Goal: Obtain resource: Obtain resource

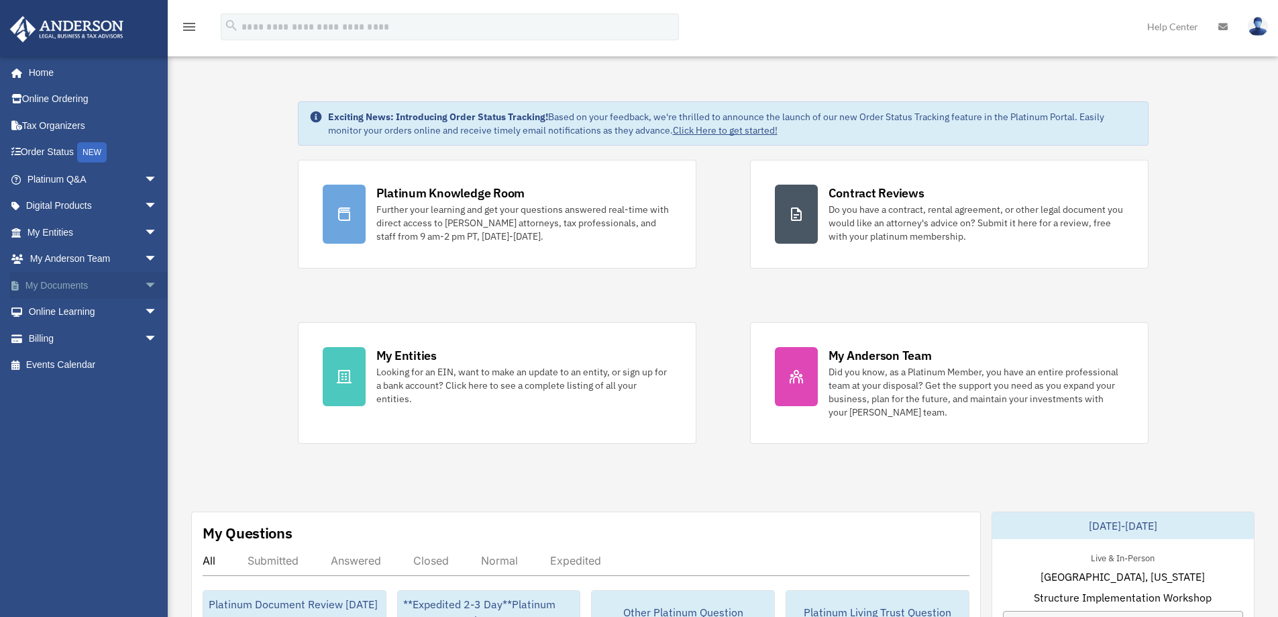
click at [144, 280] on span "arrow_drop_down" at bounding box center [157, 286] width 27 height 28
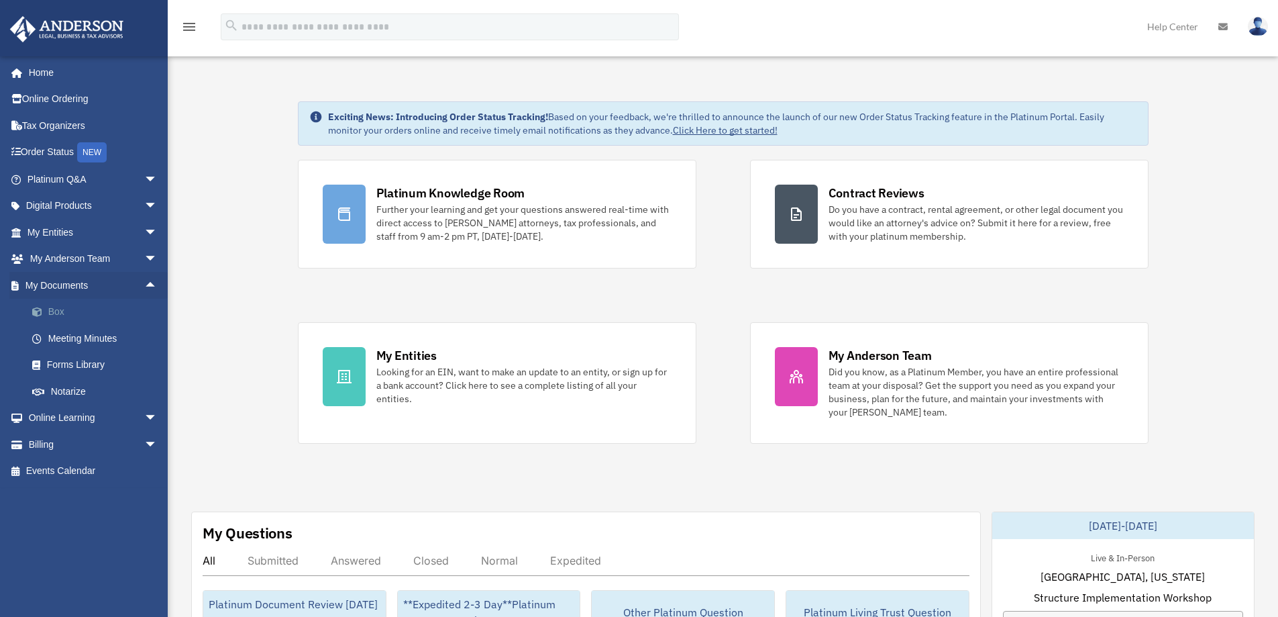
click at [62, 307] on link "Box" at bounding box center [98, 312] width 159 height 27
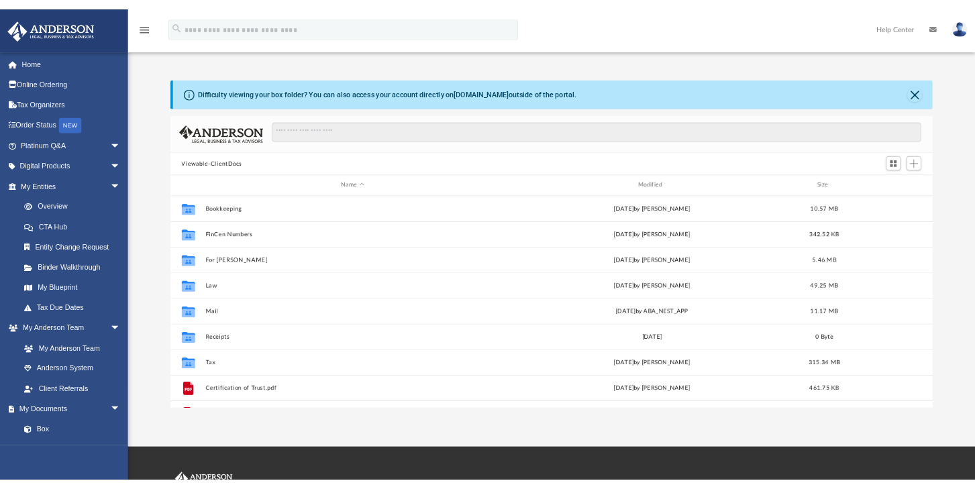
scroll to position [295, 989]
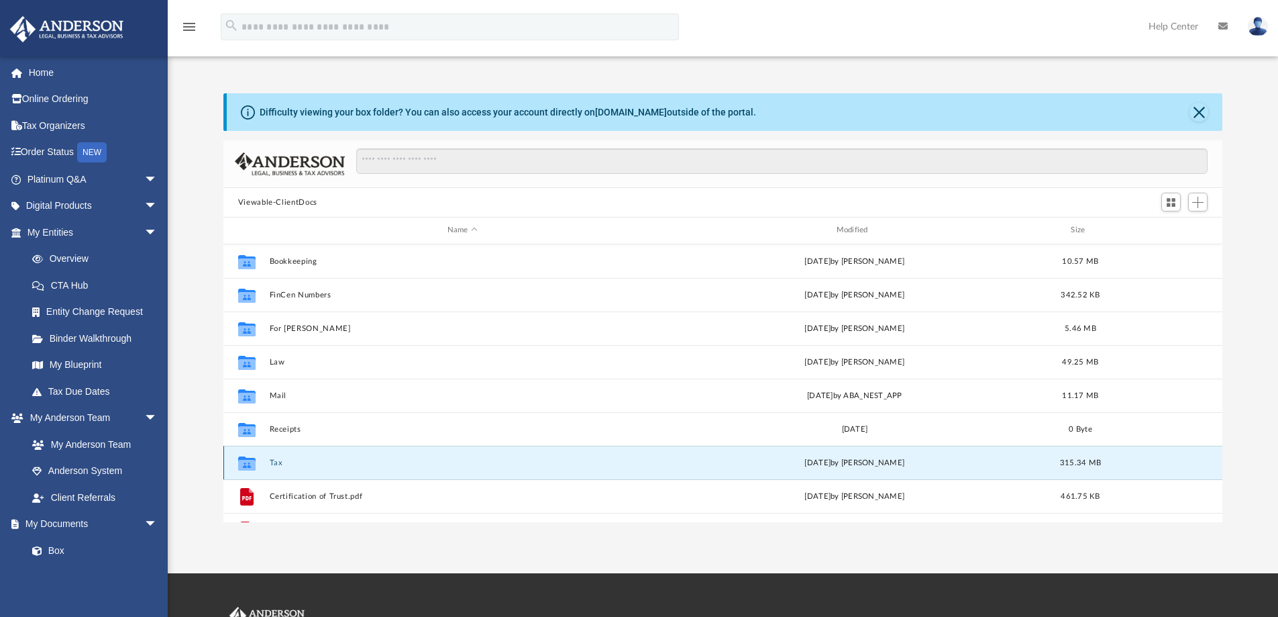
click at [278, 461] on button "Tax" at bounding box center [462, 462] width 387 height 9
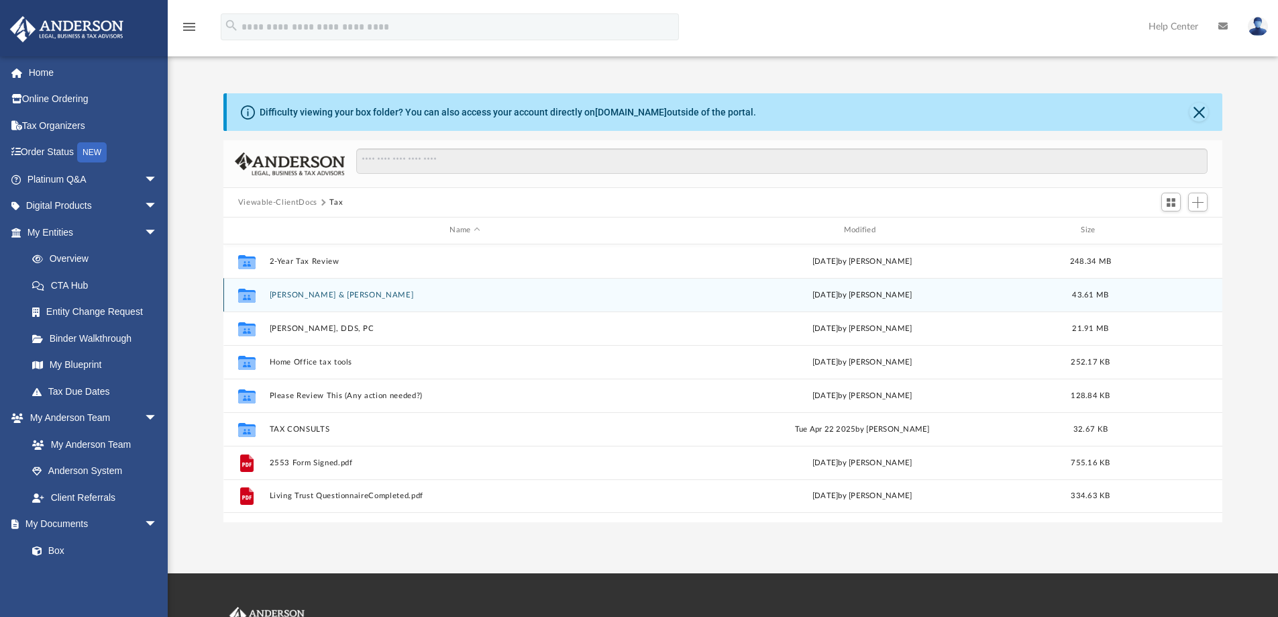
click at [299, 295] on button "[PERSON_NAME] & [PERSON_NAME]" at bounding box center [464, 295] width 391 height 9
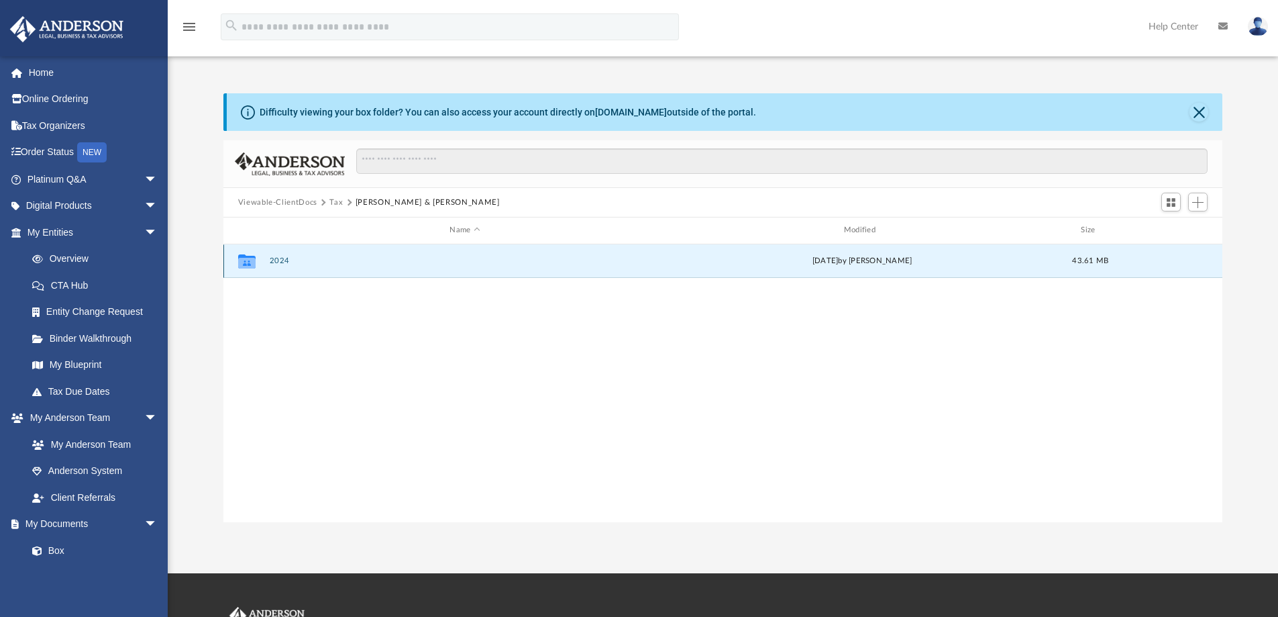
click at [280, 262] on button "2024" at bounding box center [464, 260] width 391 height 9
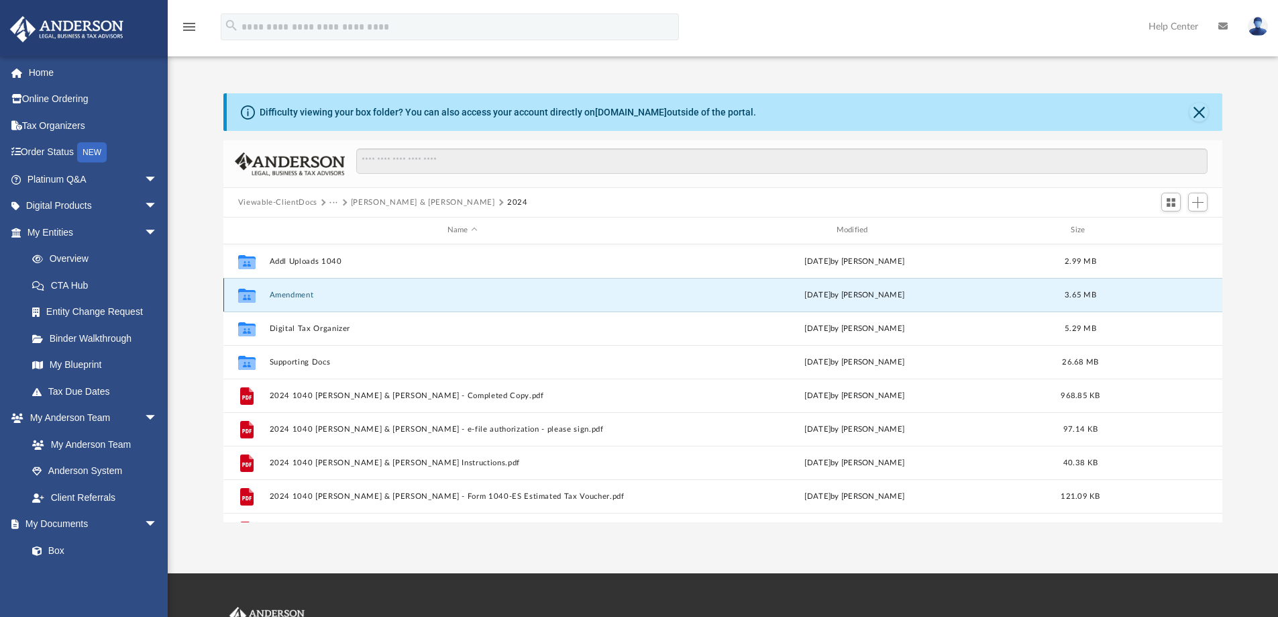
click at [287, 293] on button "Amendment" at bounding box center [462, 295] width 387 height 9
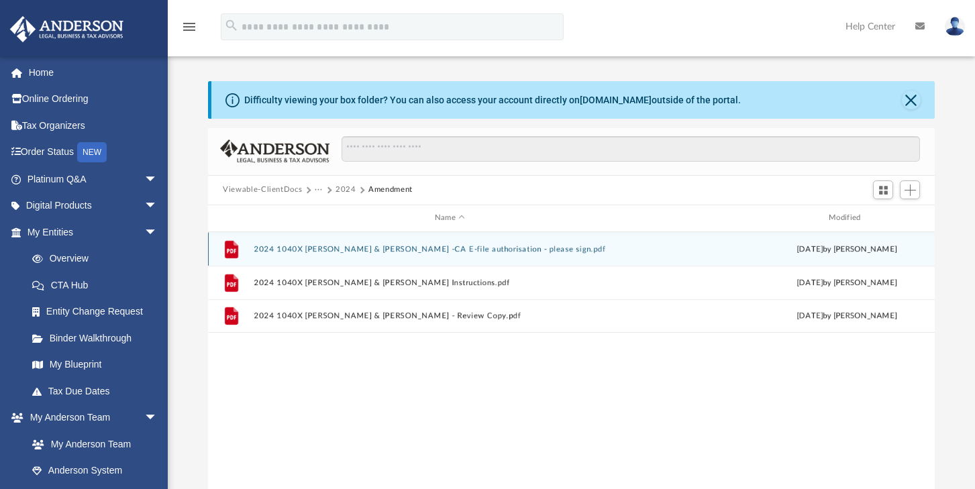
scroll to position [295, 716]
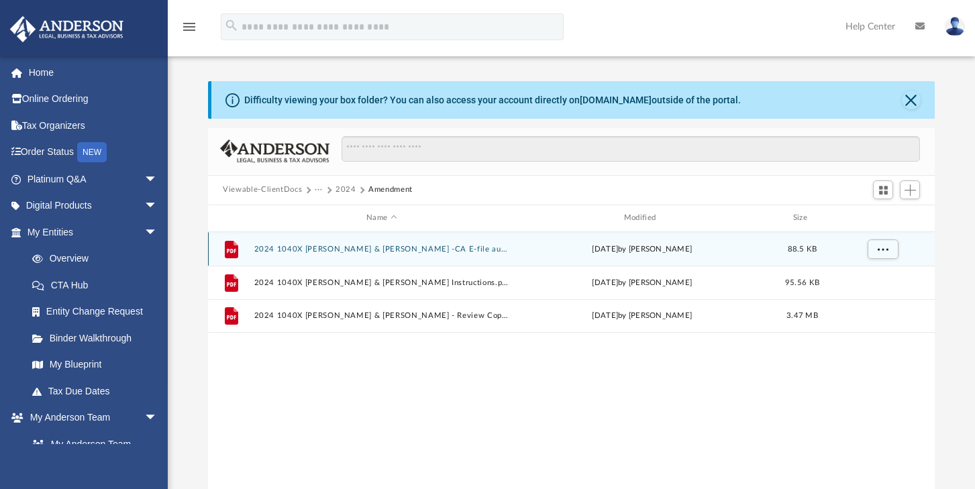
click at [425, 248] on button "2024 1040X [PERSON_NAME] & [PERSON_NAME] -CA E-file authorisation - please sign…" at bounding box center [381, 249] width 255 height 9
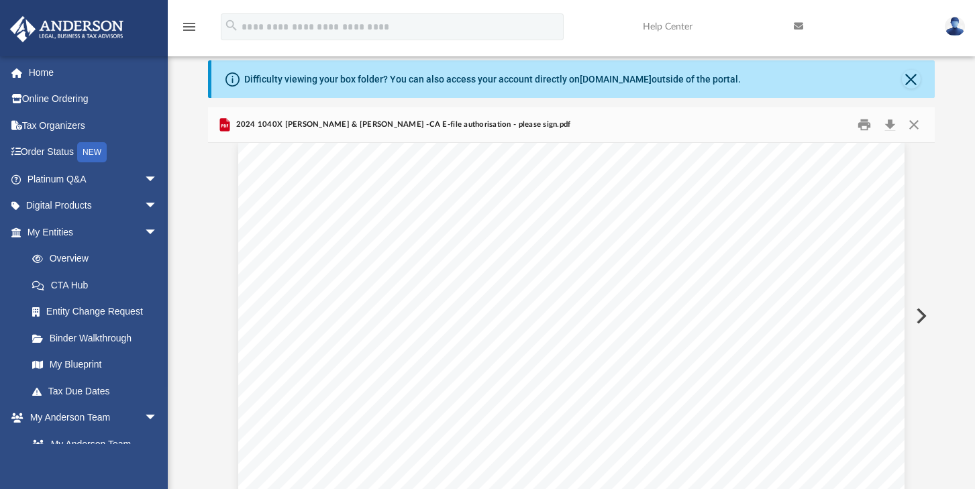
scroll to position [0, 0]
click at [913, 127] on button "Close" at bounding box center [913, 124] width 24 height 21
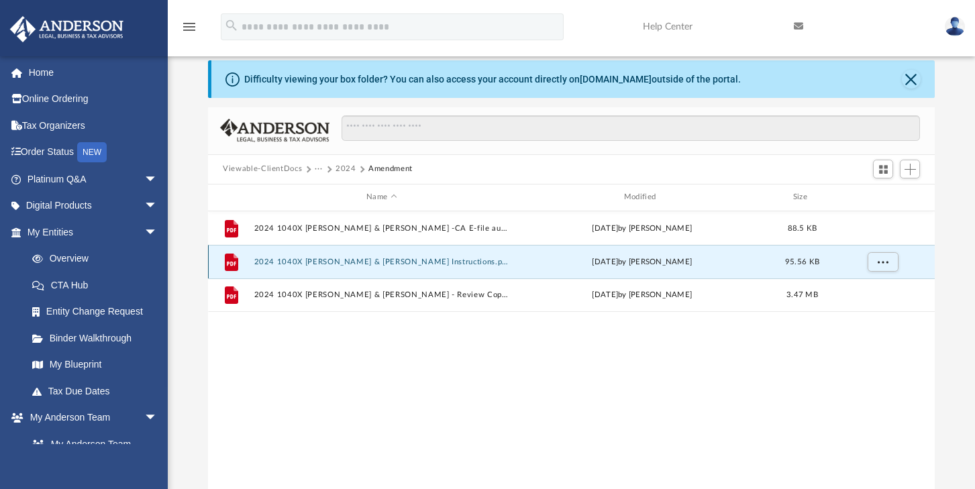
click at [332, 260] on button "2024 1040X [PERSON_NAME] & [PERSON_NAME] Instructions.pdf" at bounding box center [381, 262] width 255 height 9
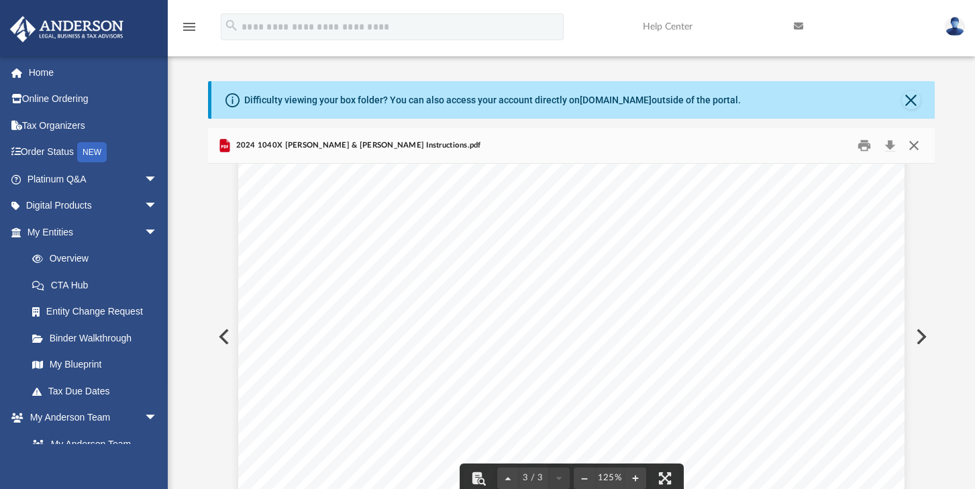
click at [915, 142] on button "Close" at bounding box center [913, 145] width 24 height 21
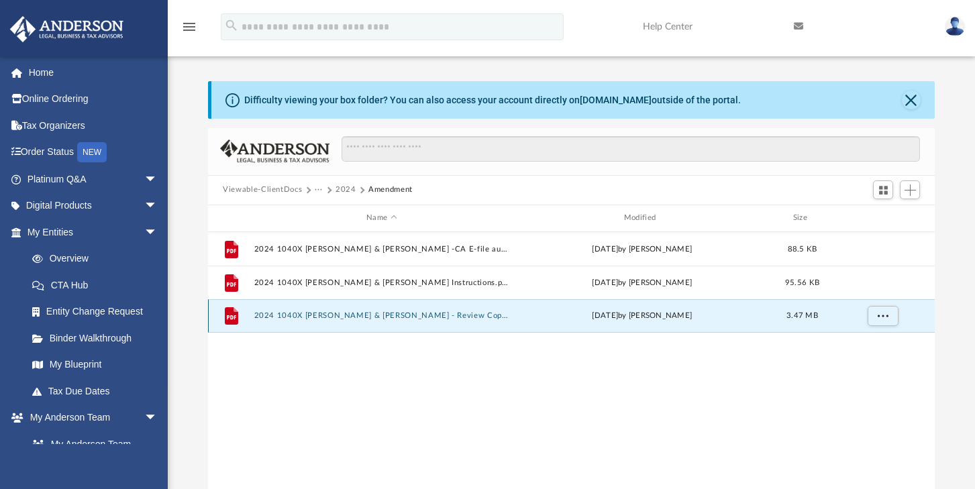
click at [369, 319] on button "2024 1040X [PERSON_NAME] & [PERSON_NAME] - Review Copy.pdf" at bounding box center [381, 315] width 255 height 9
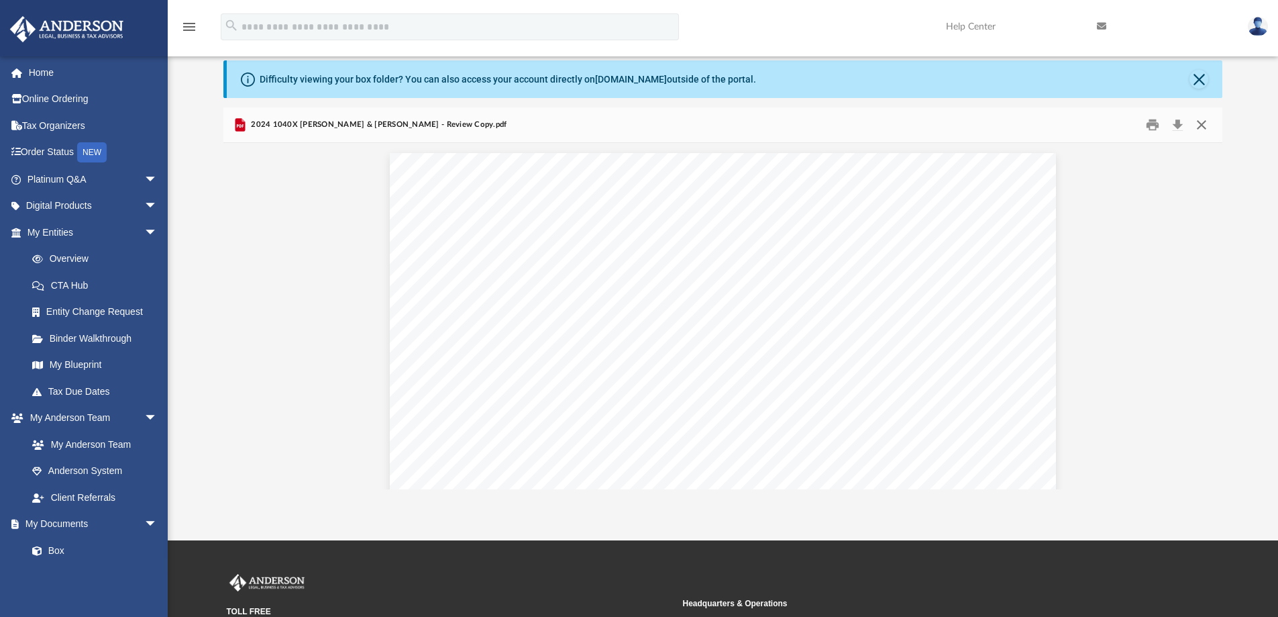
click at [1203, 123] on button "Close" at bounding box center [1202, 125] width 24 height 21
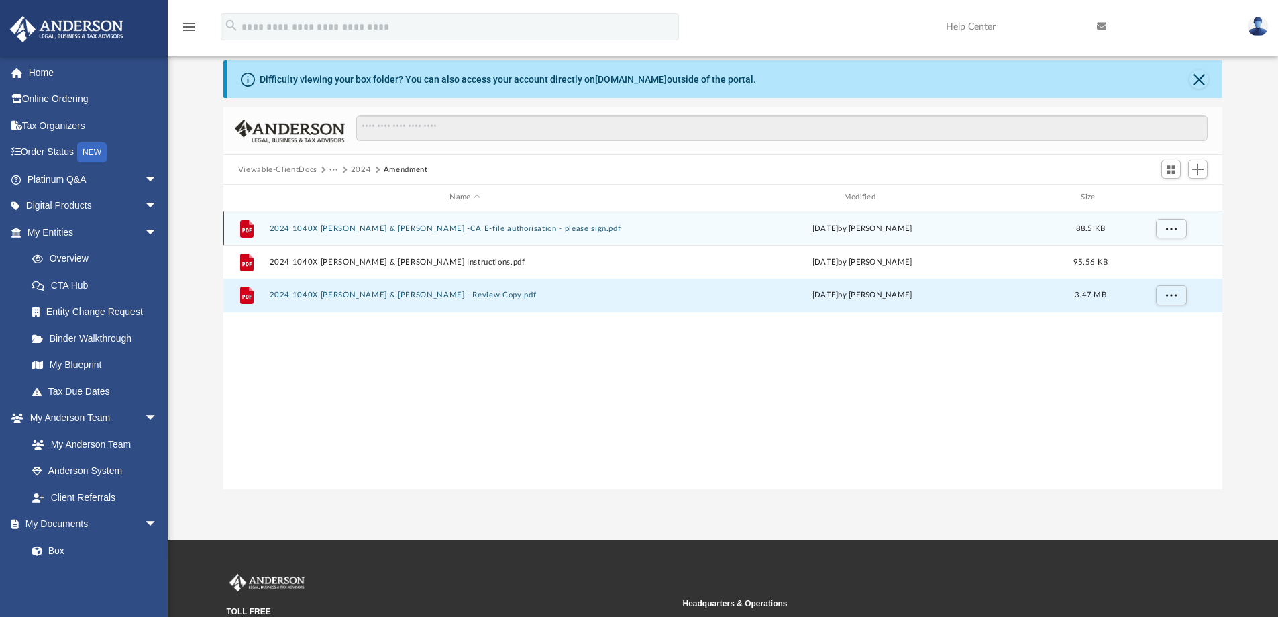
click at [415, 223] on div "File 2024 1040X [PERSON_NAME] & [PERSON_NAME] -CA E-file authorisation - please…" at bounding box center [723, 228] width 1000 height 34
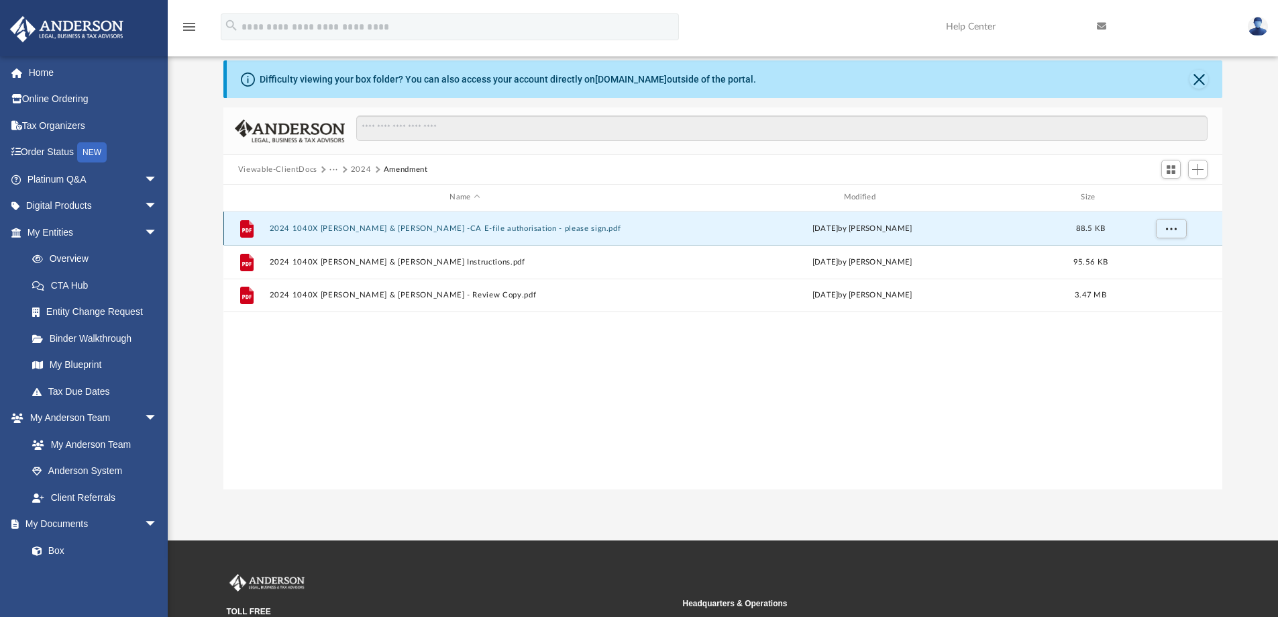
click at [415, 225] on button "2024 1040X [PERSON_NAME] & [PERSON_NAME] -CA E-file authorisation - please sign…" at bounding box center [464, 228] width 391 height 9
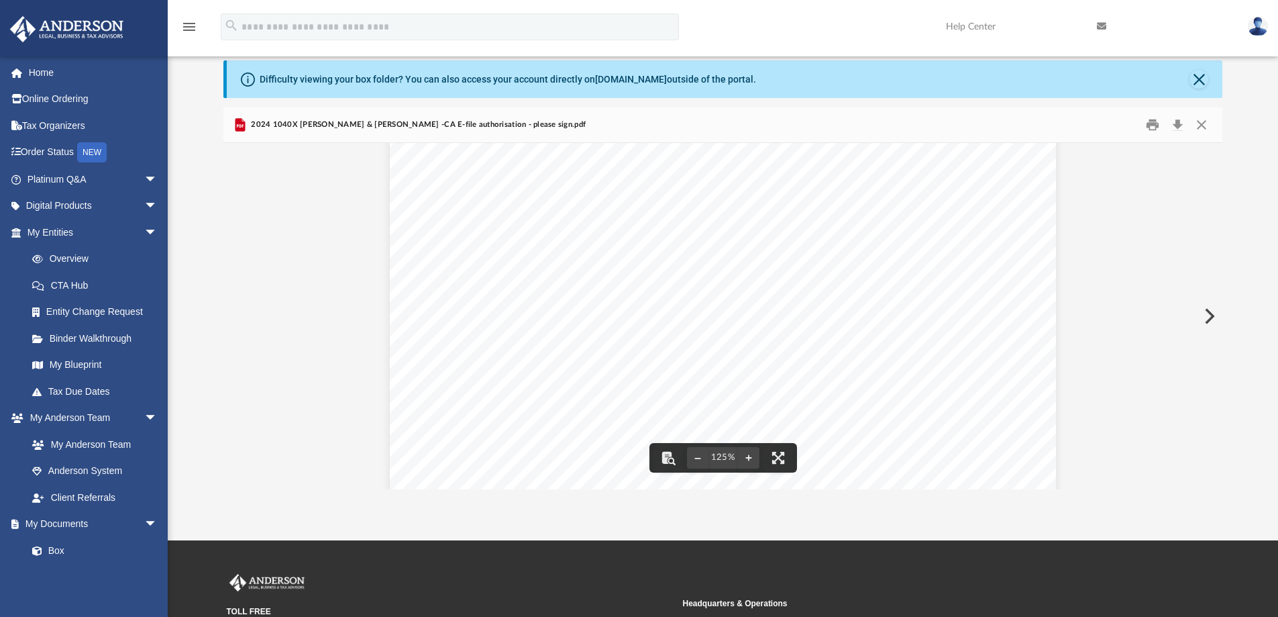
scroll to position [347, 0]
click at [1204, 127] on button "Close" at bounding box center [1202, 125] width 24 height 21
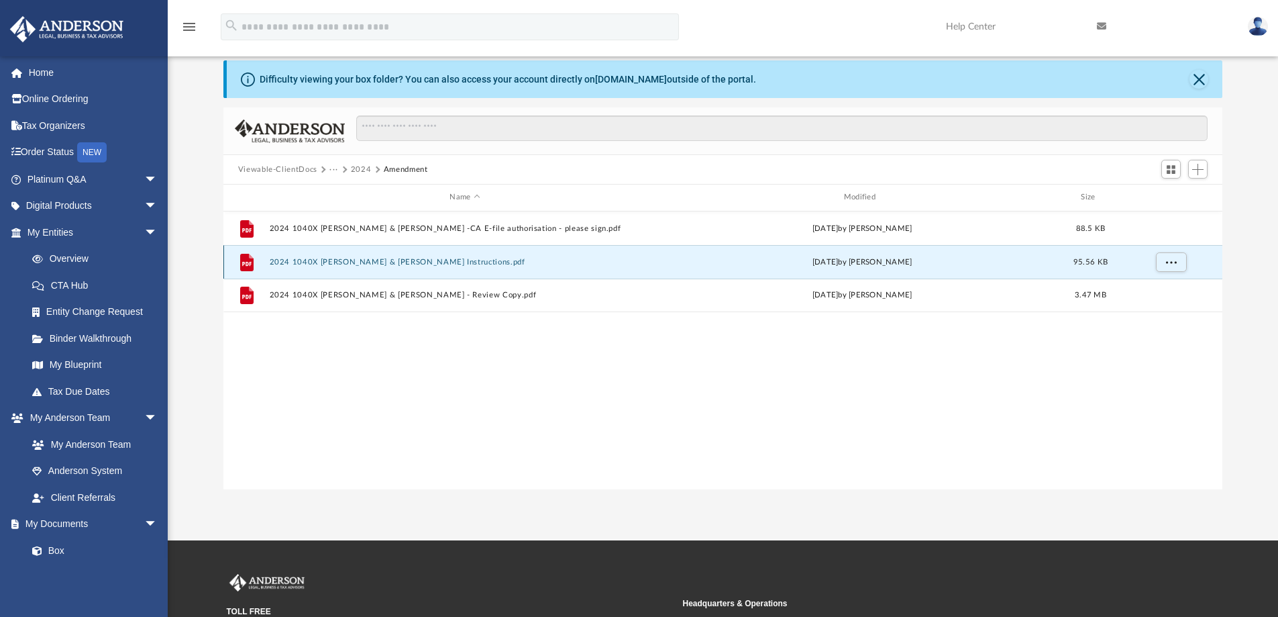
click at [319, 261] on button "2024 1040X [PERSON_NAME] & [PERSON_NAME] Instructions.pdf" at bounding box center [464, 262] width 391 height 9
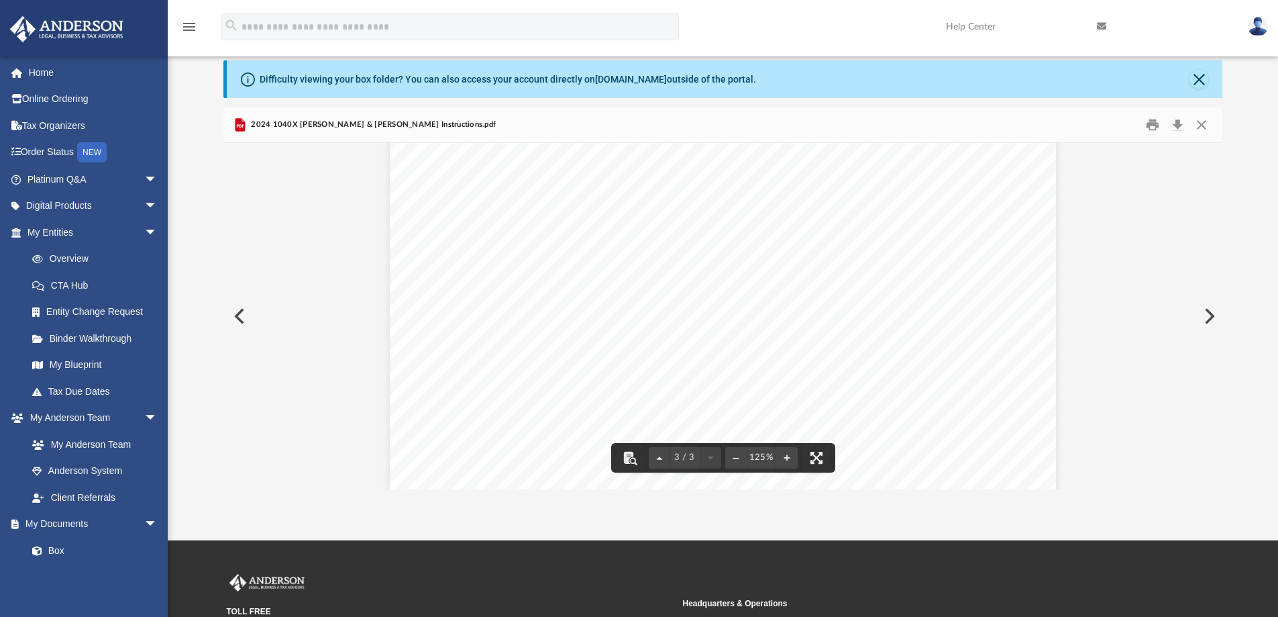
scroll to position [1800, 0]
click at [1206, 125] on button "Close" at bounding box center [1202, 125] width 24 height 21
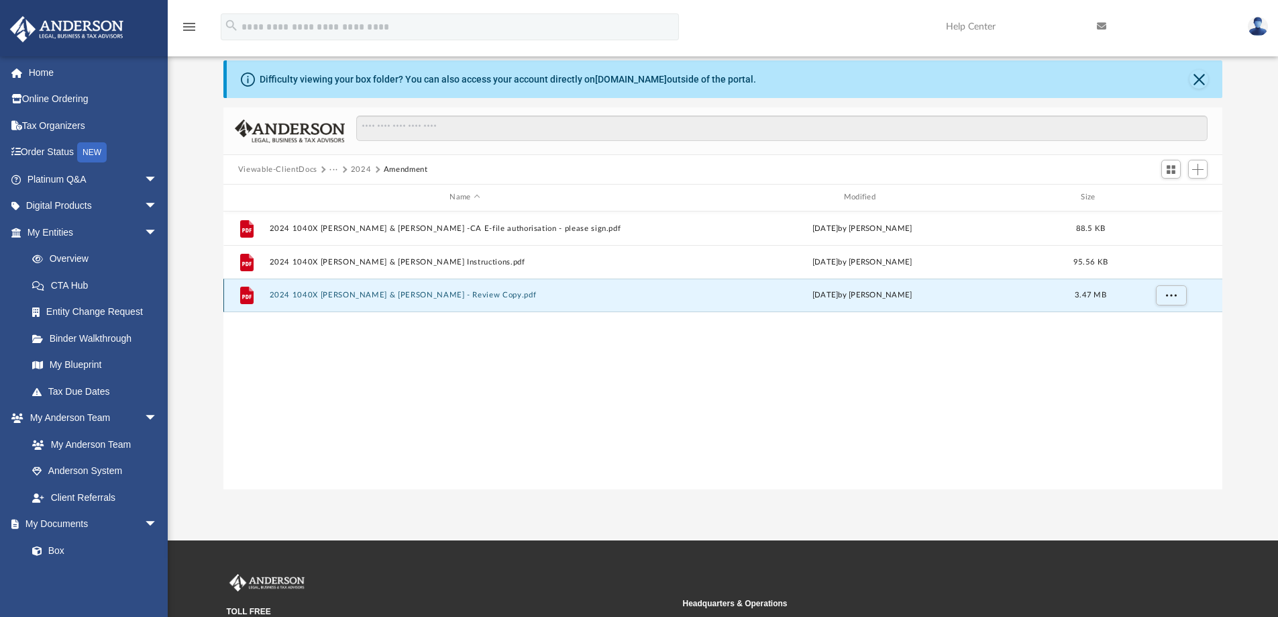
click at [384, 291] on button "2024 1040X [PERSON_NAME] & [PERSON_NAME] - Review Copy.pdf" at bounding box center [464, 295] width 391 height 9
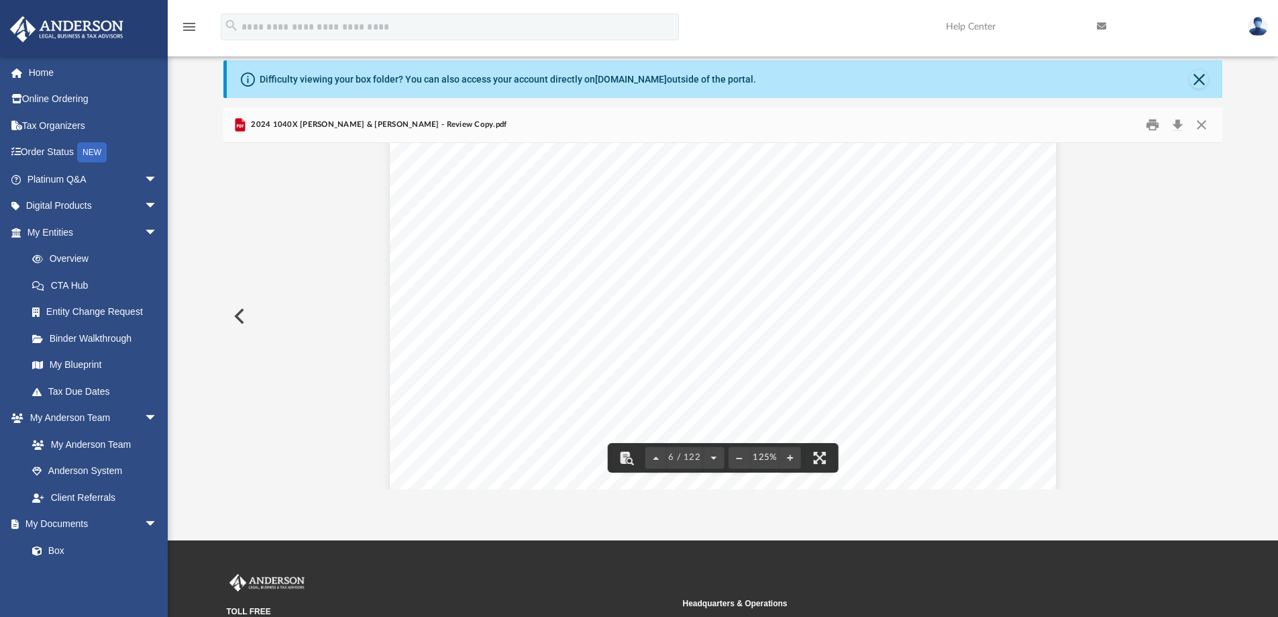
scroll to position [5234, 0]
click at [1201, 71] on button "Close" at bounding box center [1199, 79] width 19 height 19
